Goal: Information Seeking & Learning: Learn about a topic

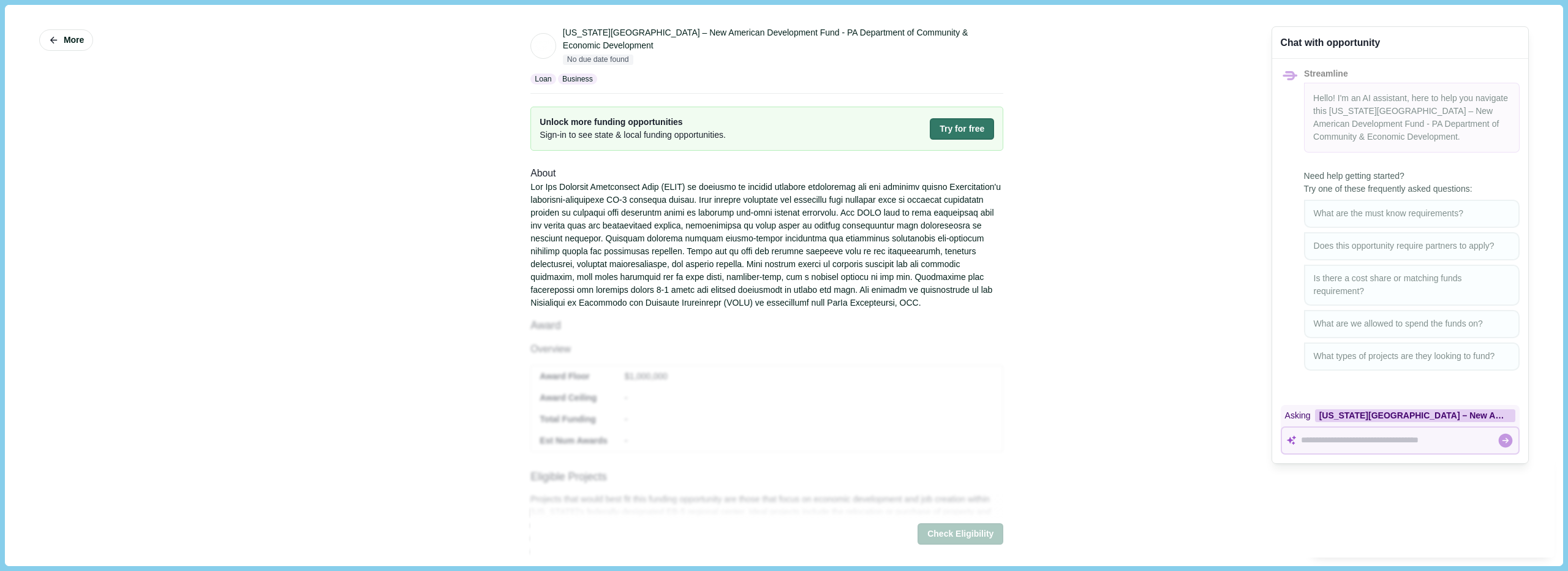
drag, startPoint x: 402, startPoint y: 272, endPoint x: 411, endPoint y: 269, distance: 9.5
drag, startPoint x: 682, startPoint y: 182, endPoint x: 698, endPoint y: 170, distance: 20.0
